Goal: Transaction & Acquisition: Book appointment/travel/reservation

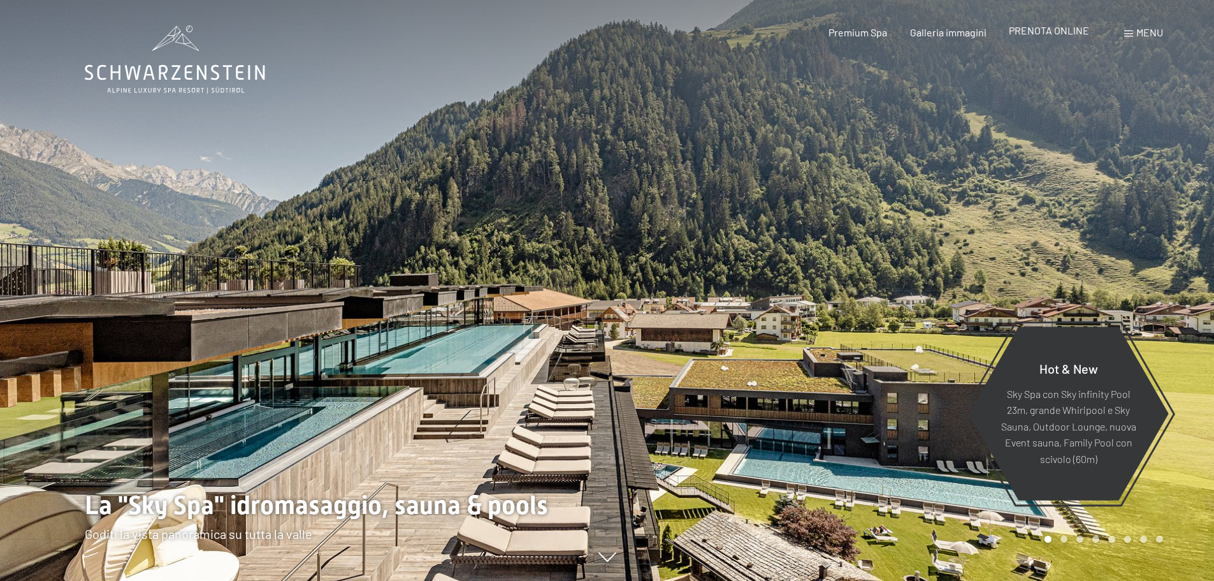
click at [1065, 31] on span "PRENOTA ONLINE" at bounding box center [1049, 30] width 80 height 12
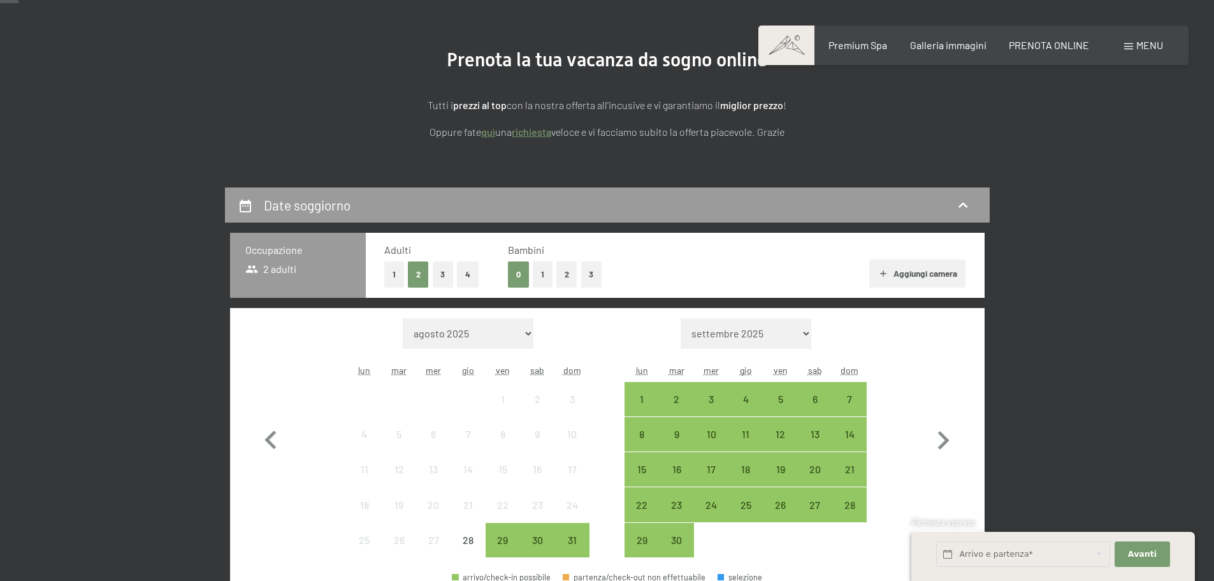
scroll to position [127, 0]
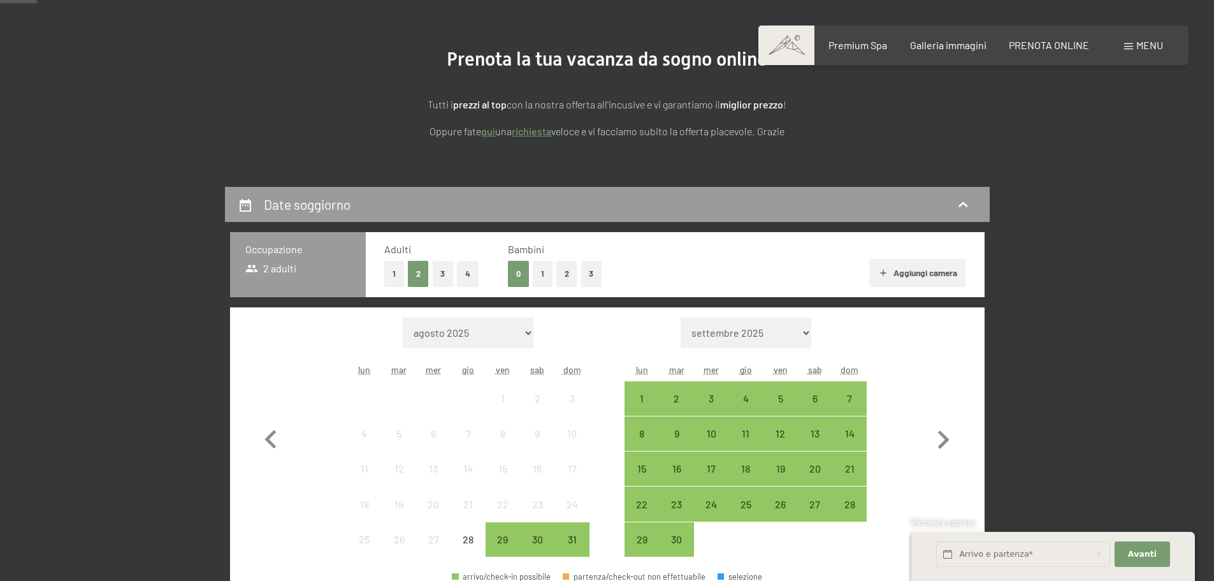
click at [545, 278] on button "1" at bounding box center [543, 274] width 20 height 26
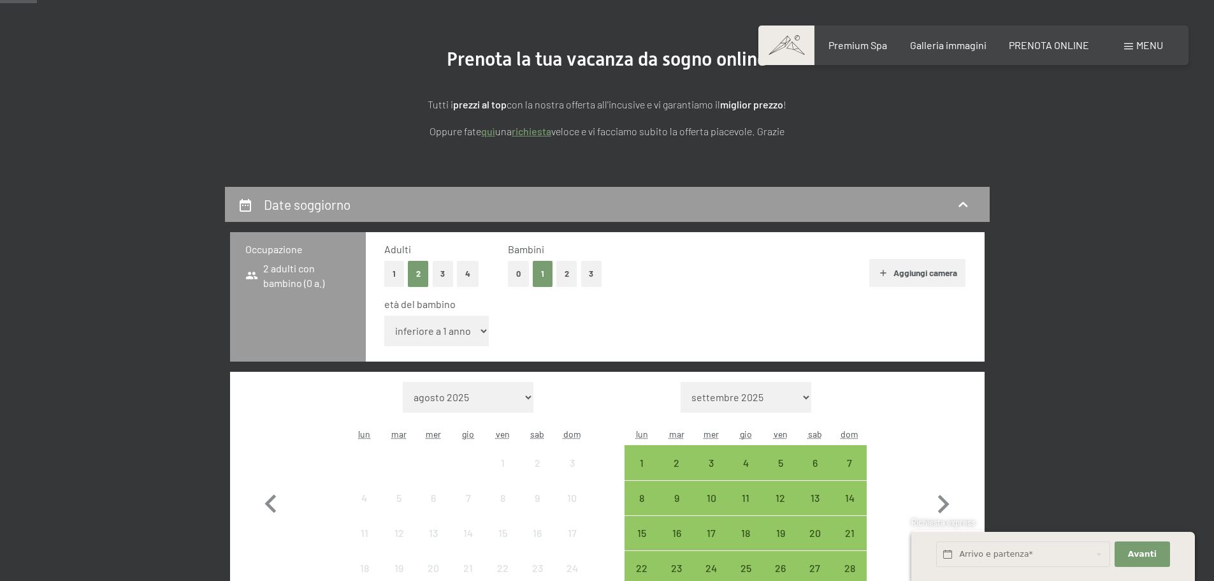
click at [467, 328] on select "inferiore a 1 anno 1 anno 2 anni 3 anni 4 anni 5 anni 6 anni 7 anni 8 anni 9 an…" at bounding box center [436, 331] width 105 height 31
select select "1"
click at [384, 316] on select "inferiore a 1 anno 1 anno 2 anni 3 anni 4 anni 5 anni 6 anni 7 anni 8 anni 9 an…" at bounding box center [436, 331] width 105 height 31
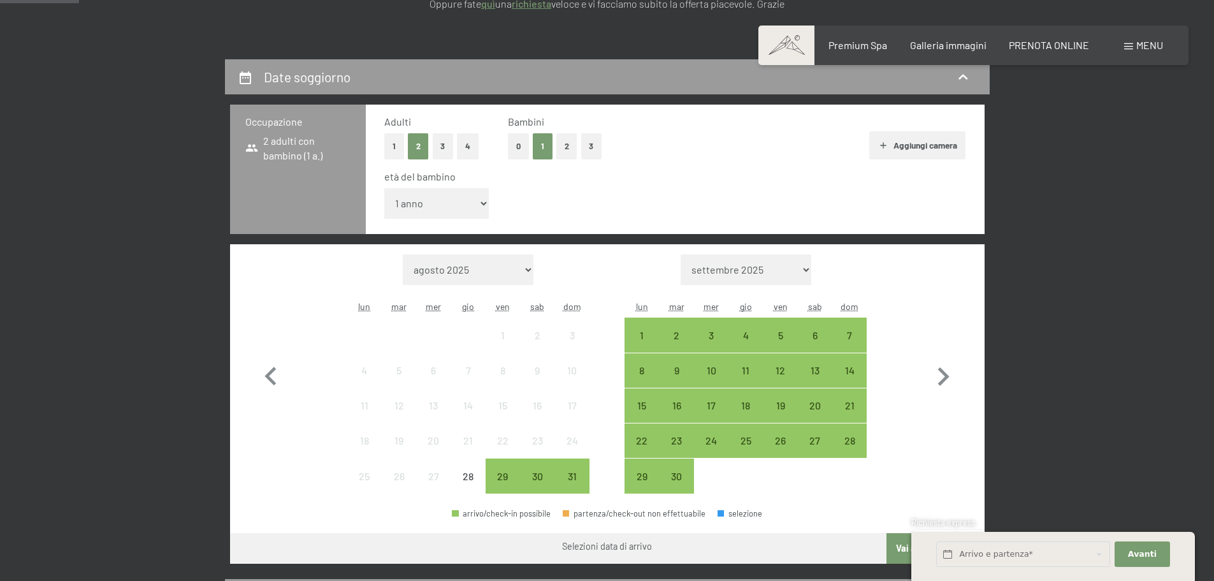
scroll to position [319, 0]
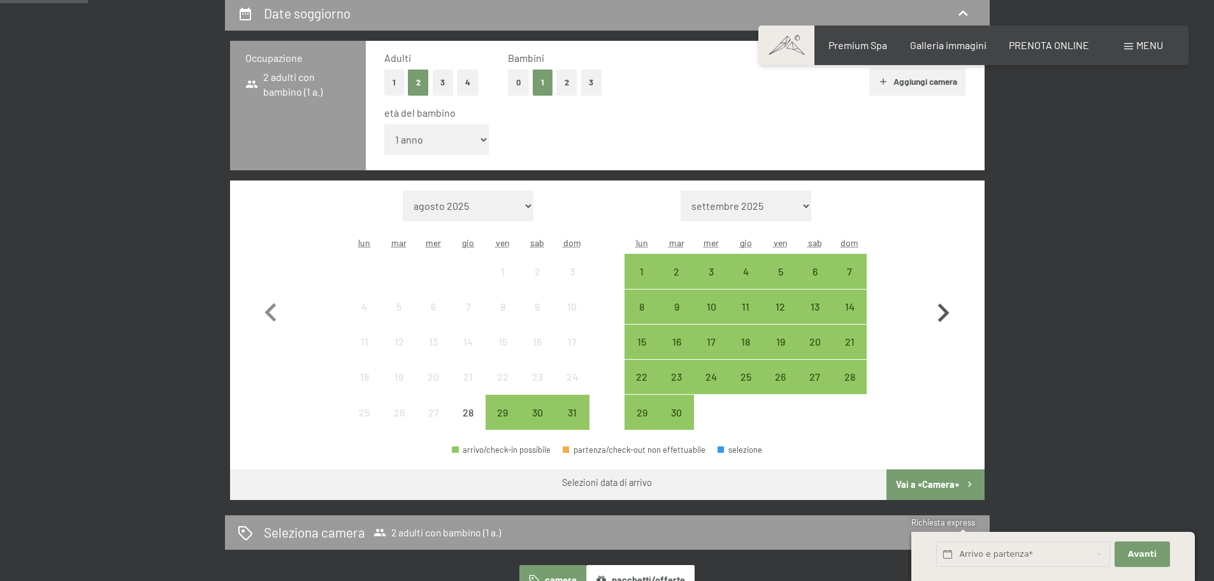
click at [943, 310] on icon "button" at bounding box center [943, 312] width 11 height 18
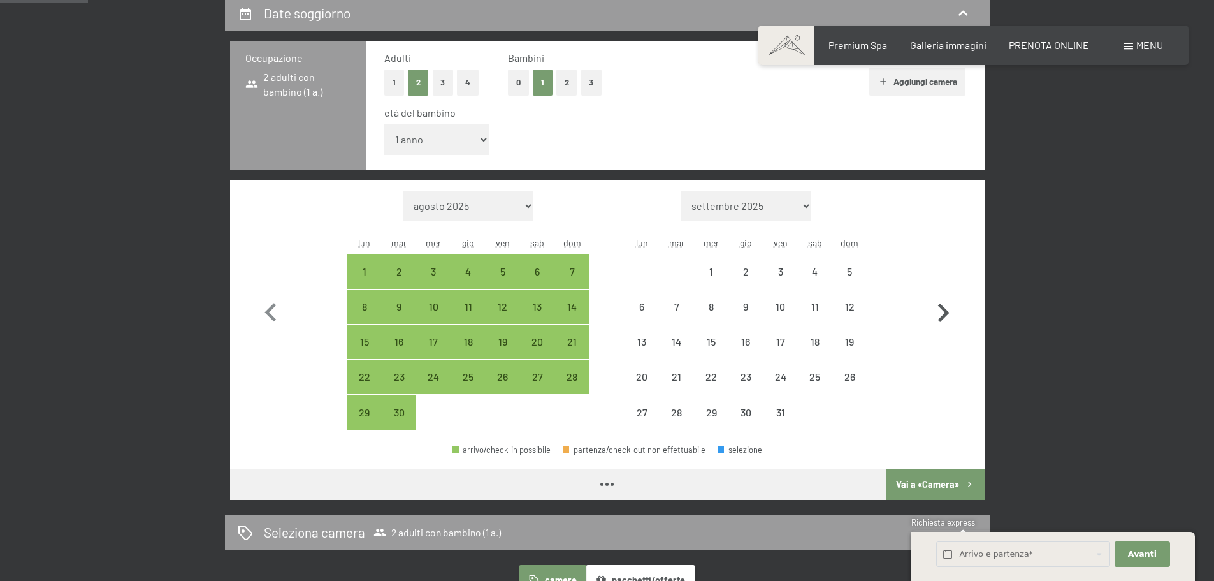
click at [943, 310] on icon "button" at bounding box center [943, 312] width 11 height 18
select select "[DATE]"
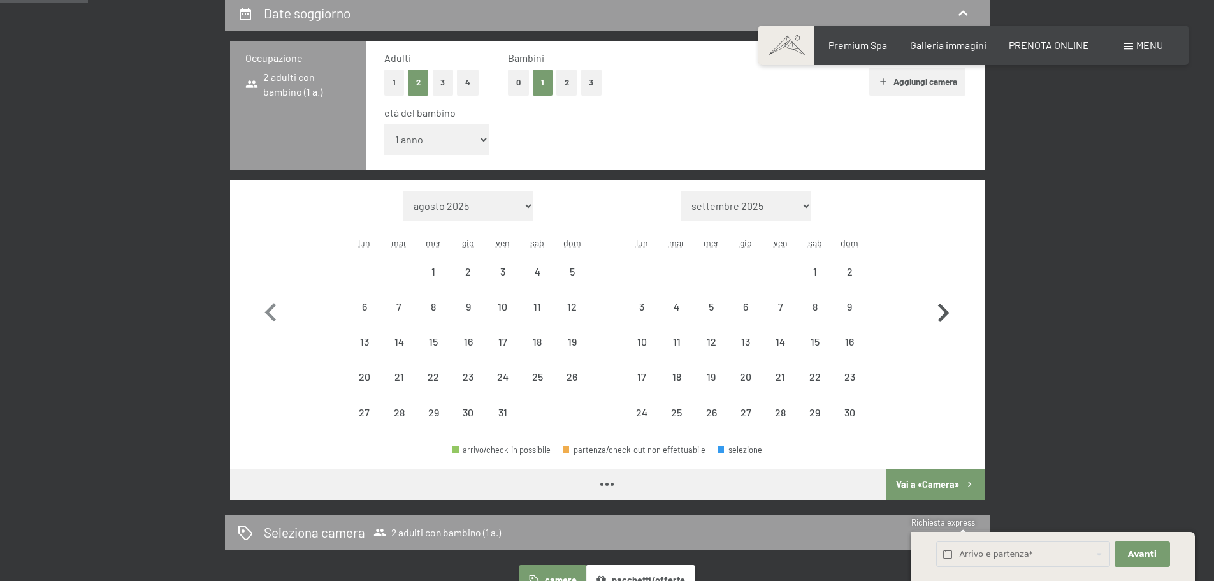
select select "[DATE]"
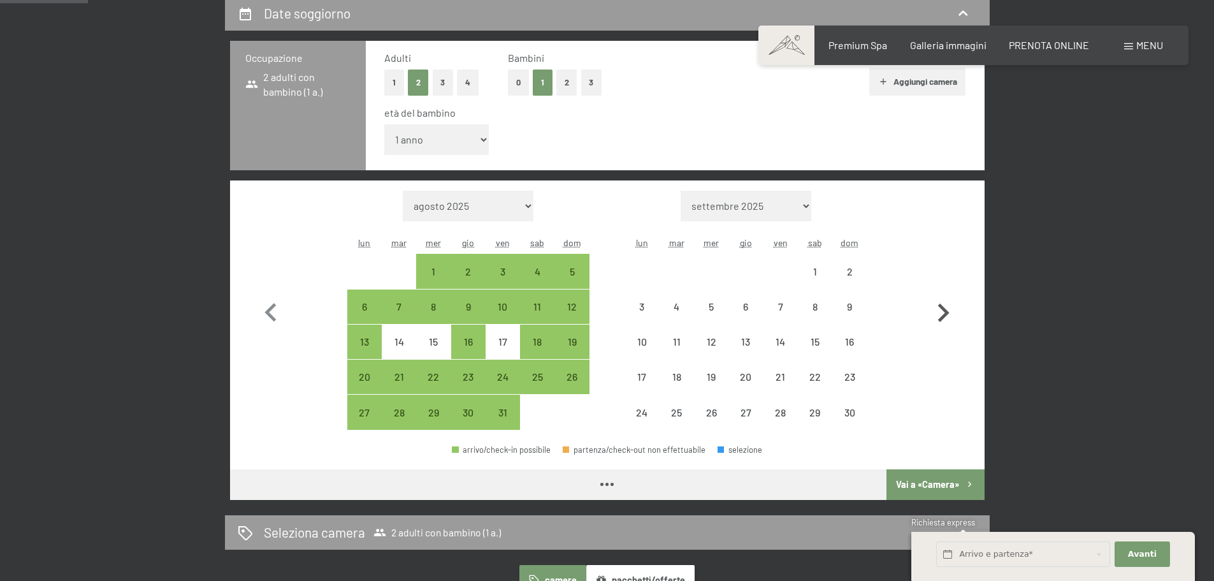
select select "[DATE]"
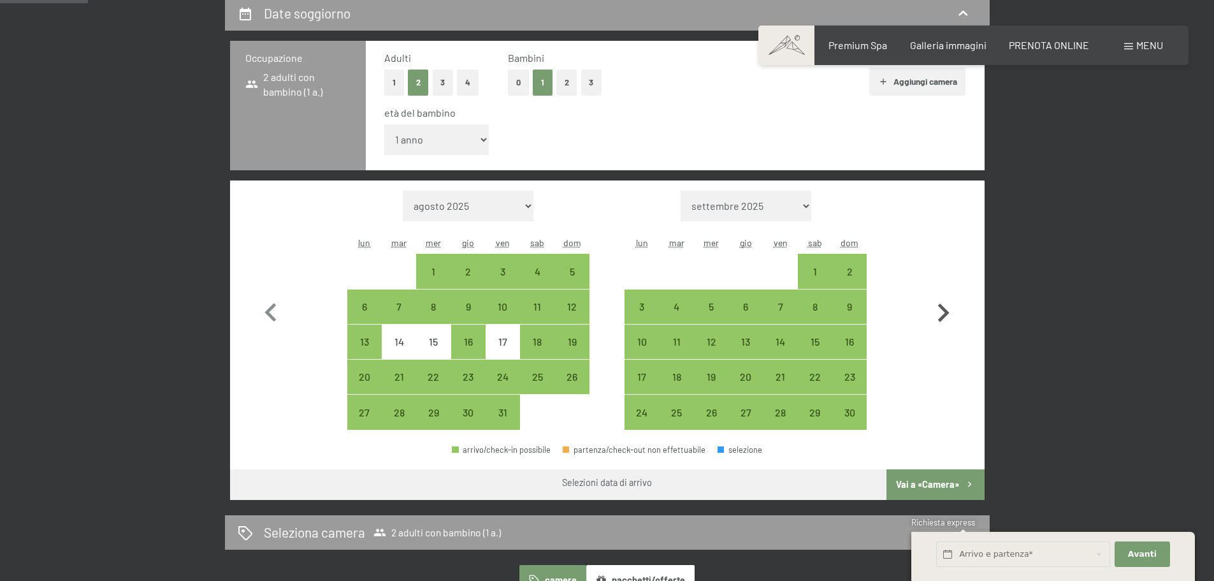
click at [943, 310] on icon "button" at bounding box center [943, 312] width 11 height 18
select select "[DATE]"
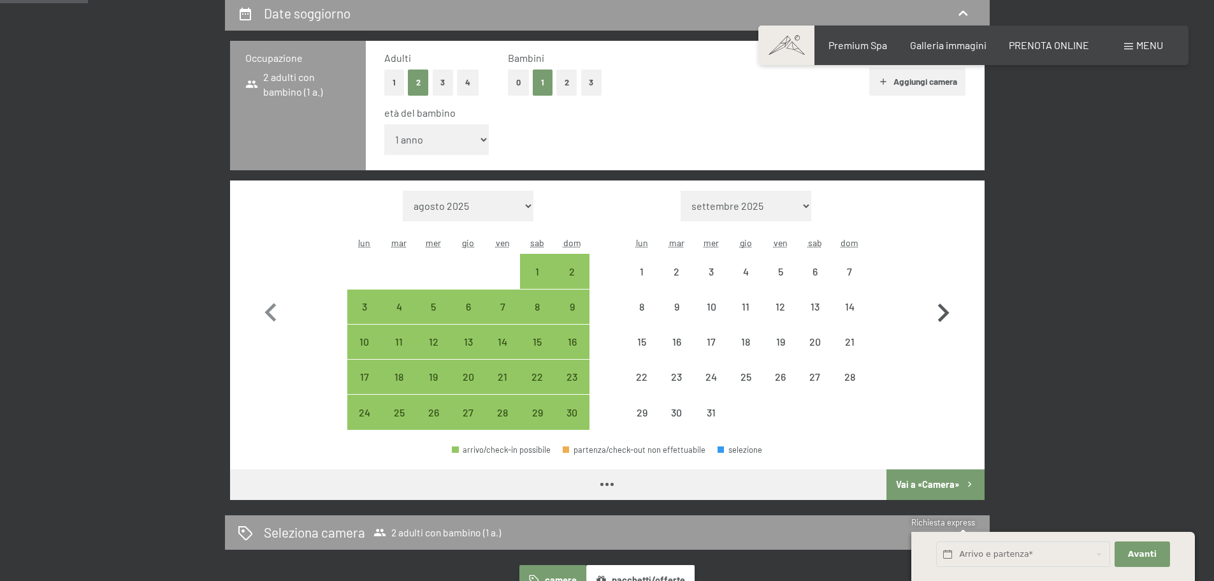
select select "[DATE]"
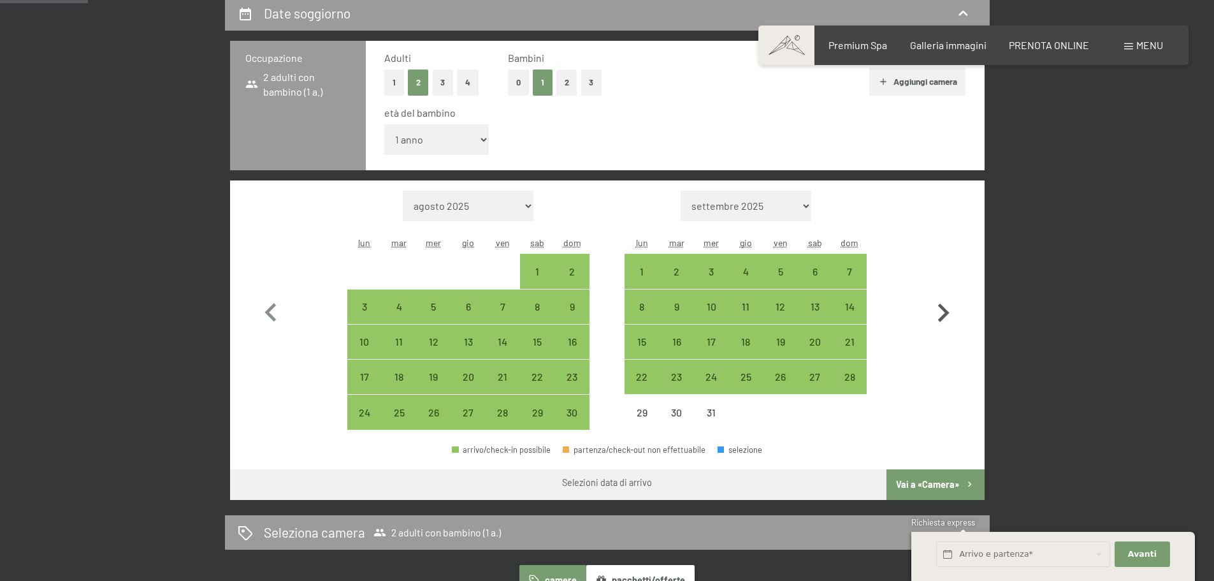
click at [943, 310] on icon "button" at bounding box center [943, 312] width 11 height 18
select select "[DATE]"
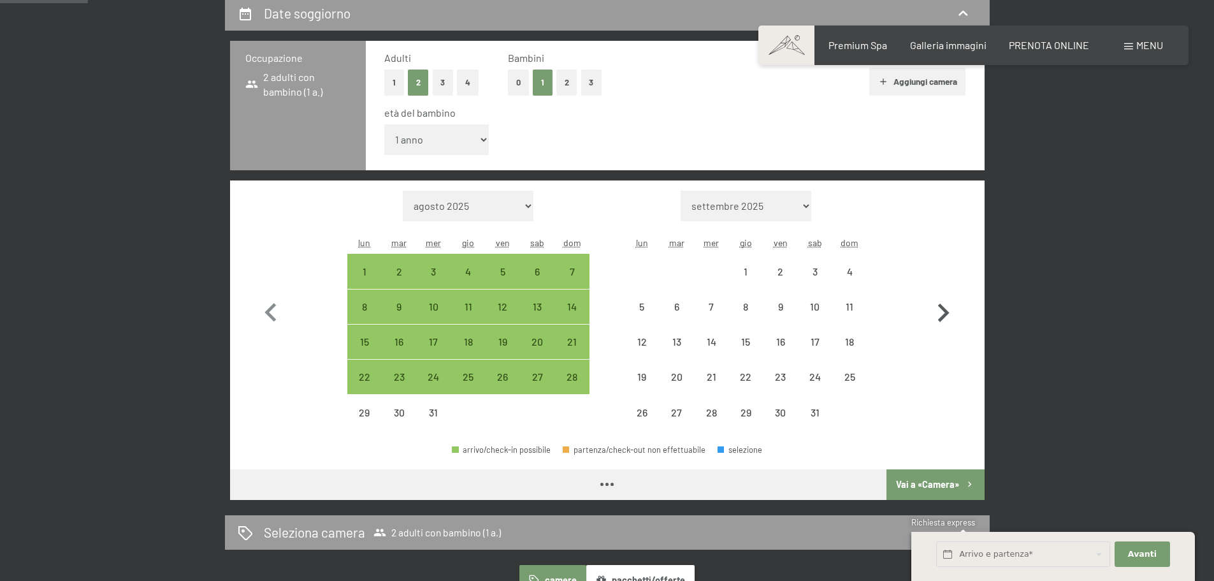
select select "[DATE]"
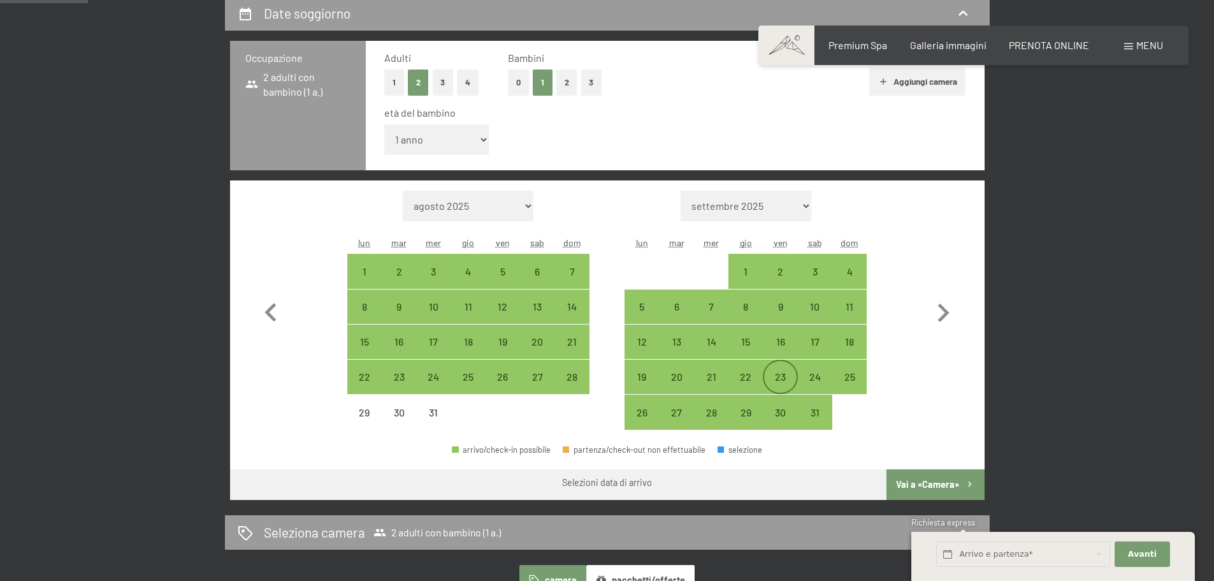
click at [784, 378] on div "23" at bounding box center [780, 388] width 32 height 32
select select "[DATE]"
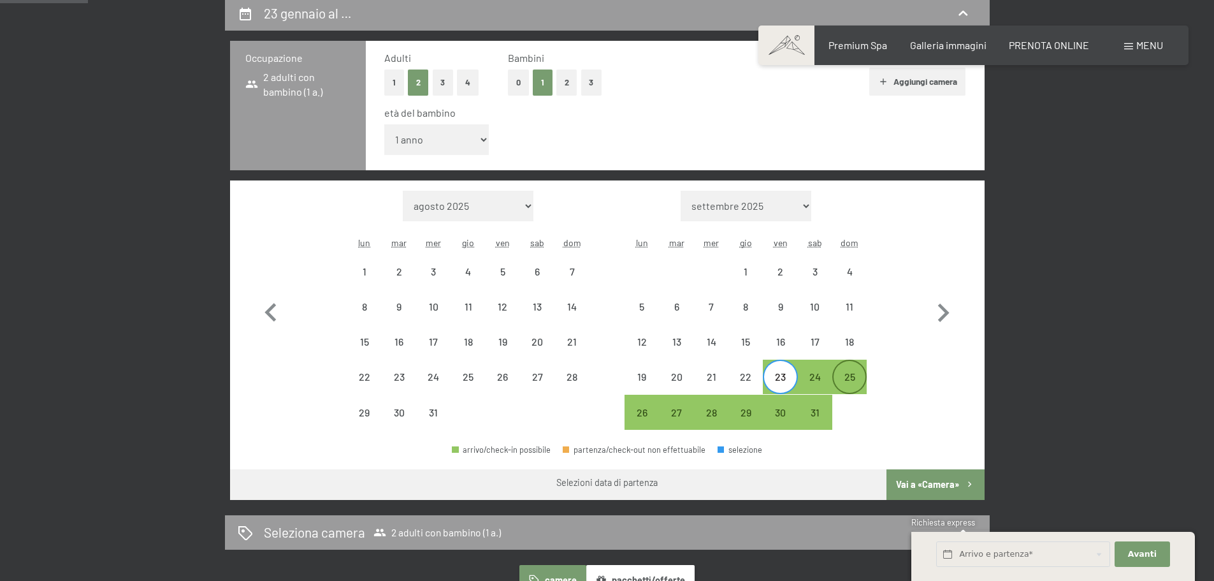
click at [846, 379] on div "25" at bounding box center [850, 388] width 32 height 32
select select "[DATE]"
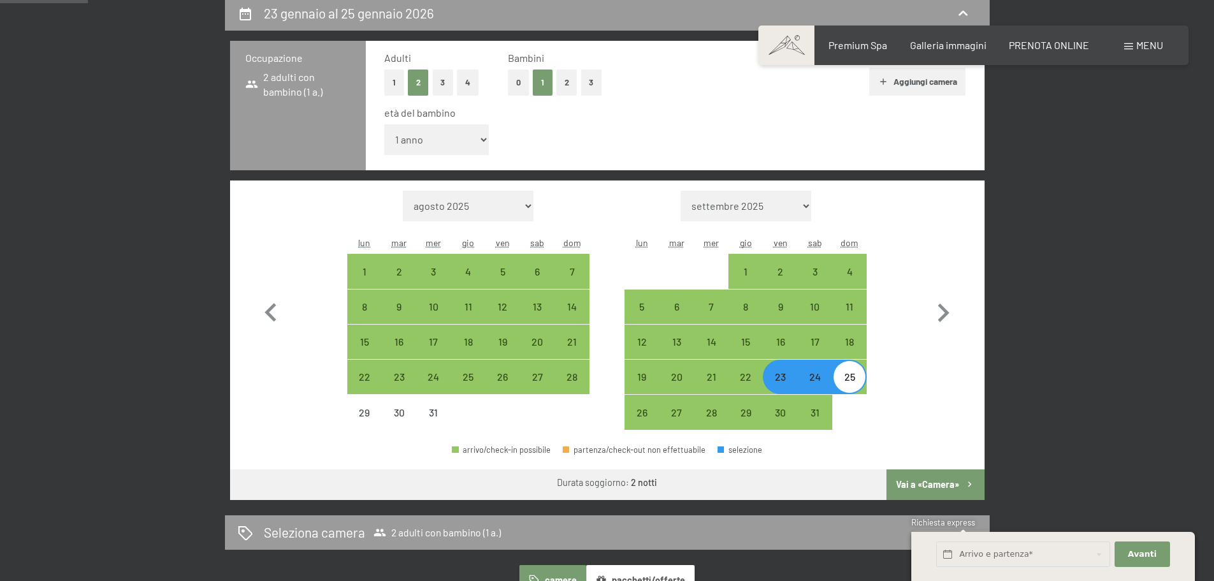
click at [917, 485] on button "Vai a «Camera»" at bounding box center [936, 484] width 98 height 31
select select "[DATE]"
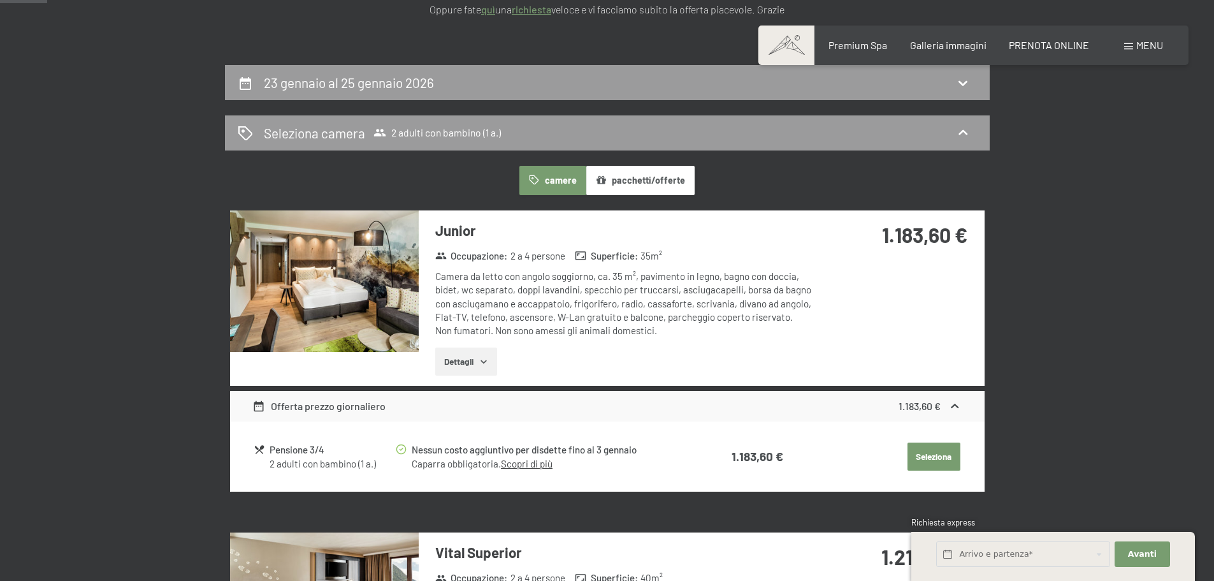
scroll to position [0, 0]
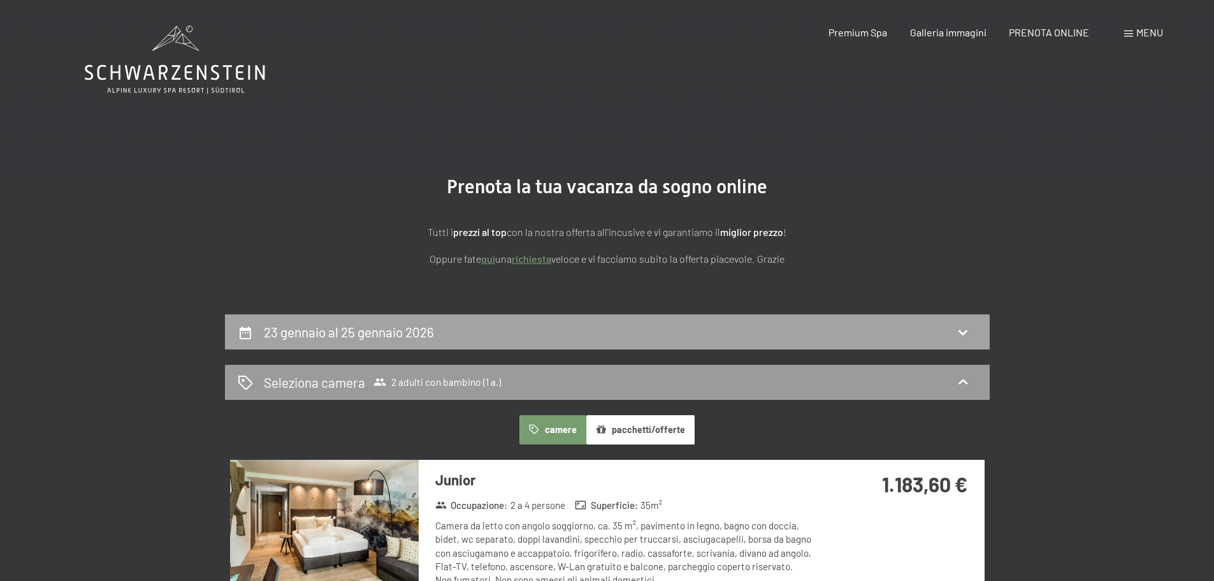
click at [447, 332] on div "23 gennaio al 25 gennaio 2026" at bounding box center [607, 332] width 739 height 18
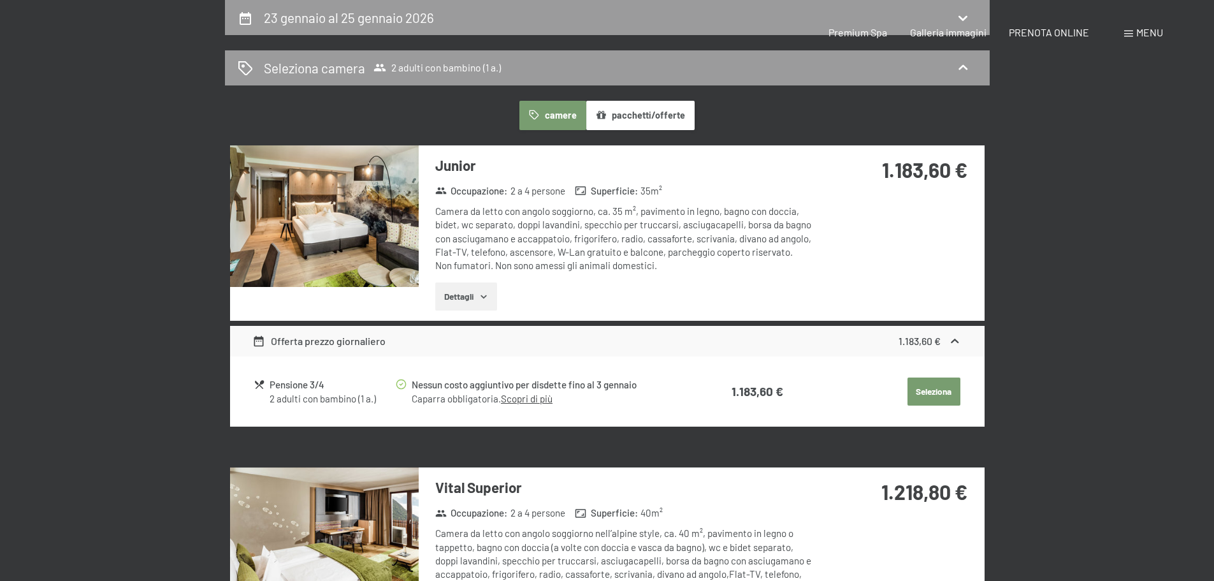
select select "1"
select select "[DATE]"
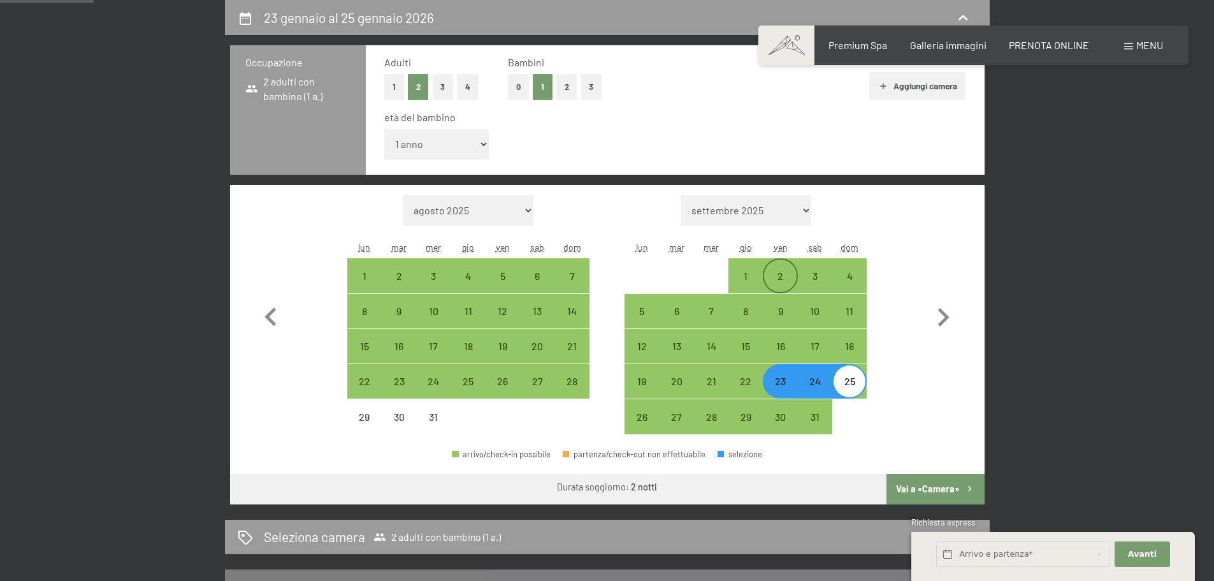
click at [783, 275] on div "2" at bounding box center [780, 287] width 32 height 32
select select "[DATE]"
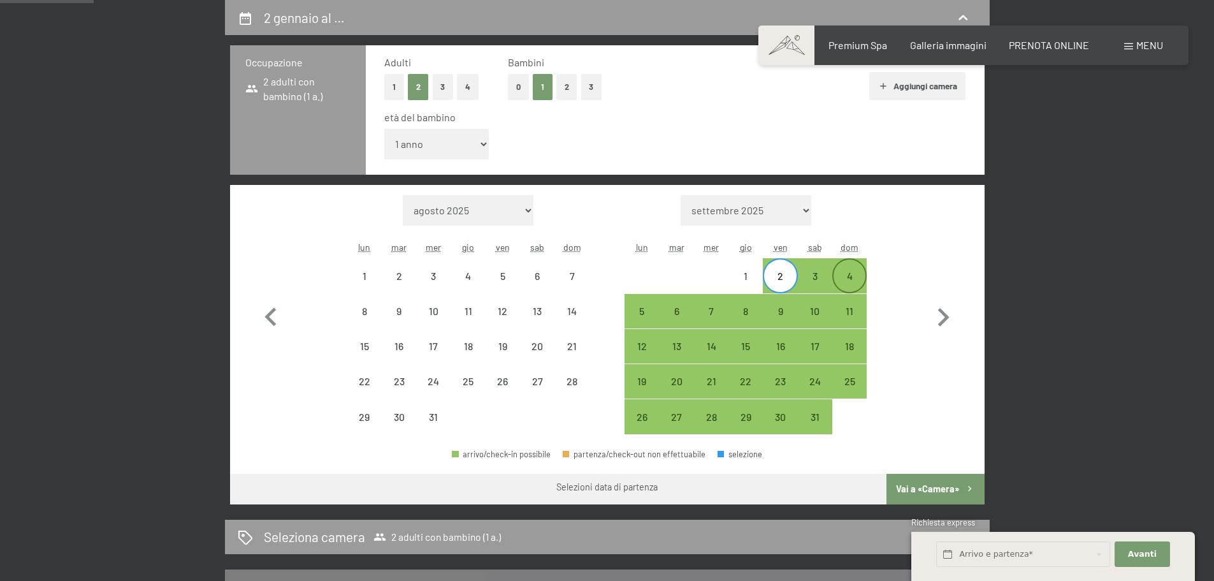
click at [844, 273] on div "4" at bounding box center [850, 287] width 32 height 32
select select "[DATE]"
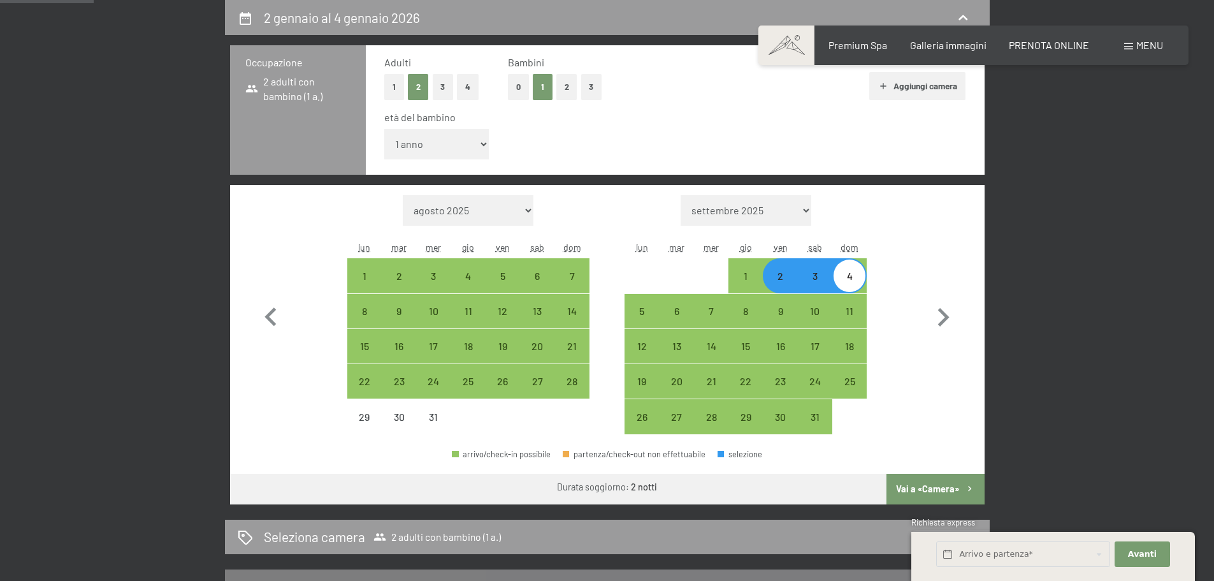
click at [924, 488] on button "Vai a «Camera»" at bounding box center [936, 489] width 98 height 31
select select "[DATE]"
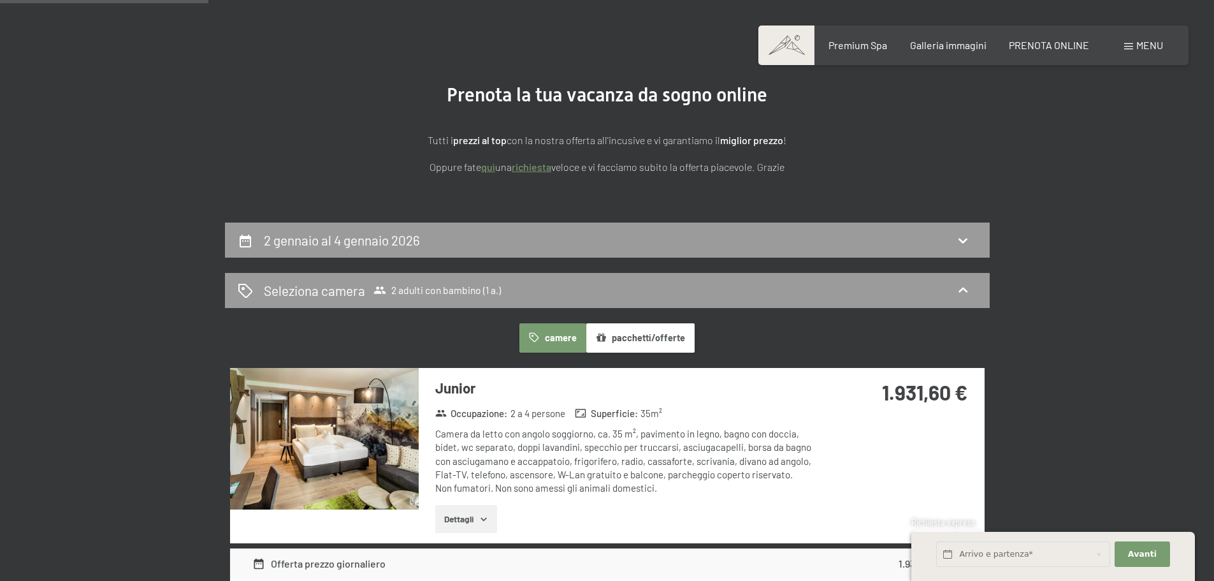
scroll to position [0, 0]
